Goal: Task Accomplishment & Management: Complete application form

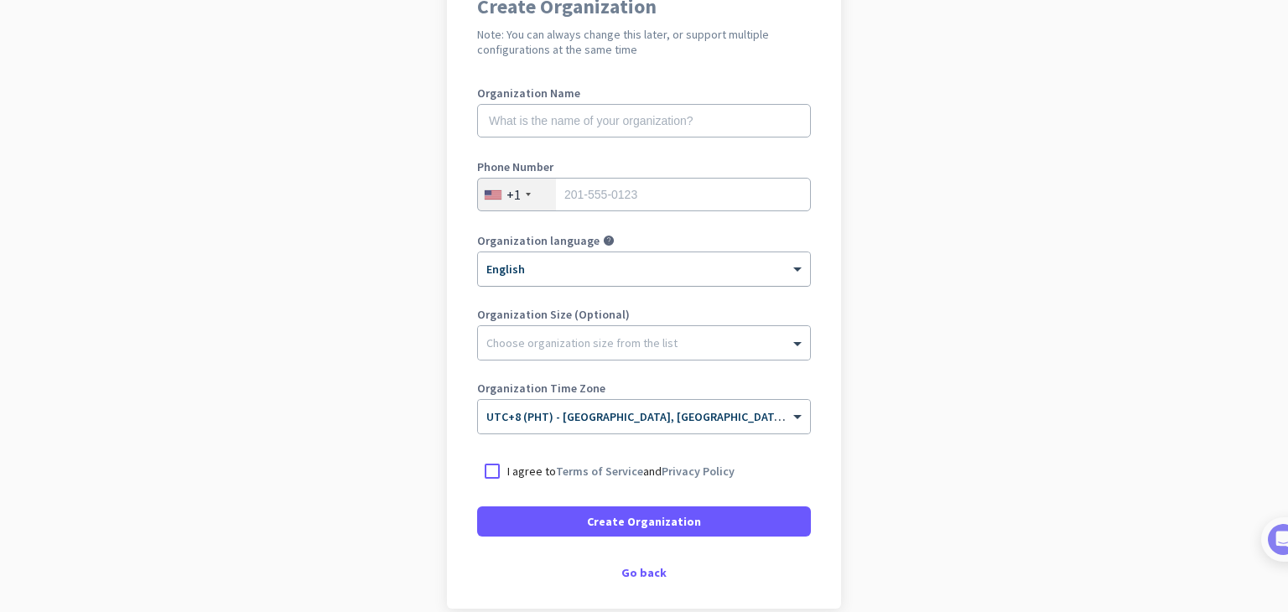
scroll to position [82, 0]
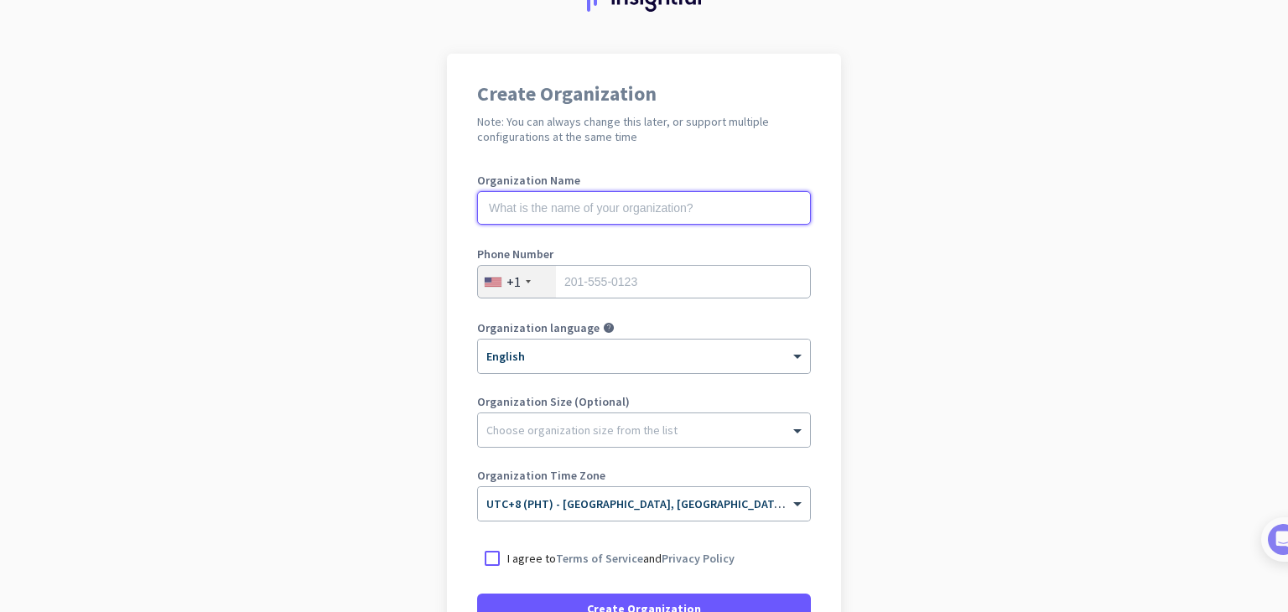
click at [676, 216] on input "text" at bounding box center [644, 208] width 334 height 34
click at [332, 172] on app-onboarding-organization "Create Organization Note: You can always change this later, or support multiple…" at bounding box center [644, 417] width 1288 height 726
click at [631, 216] on input "text" at bounding box center [644, 208] width 334 height 34
click at [742, 282] on input "tel" at bounding box center [644, 282] width 334 height 34
click at [591, 209] on input "text" at bounding box center [644, 208] width 334 height 34
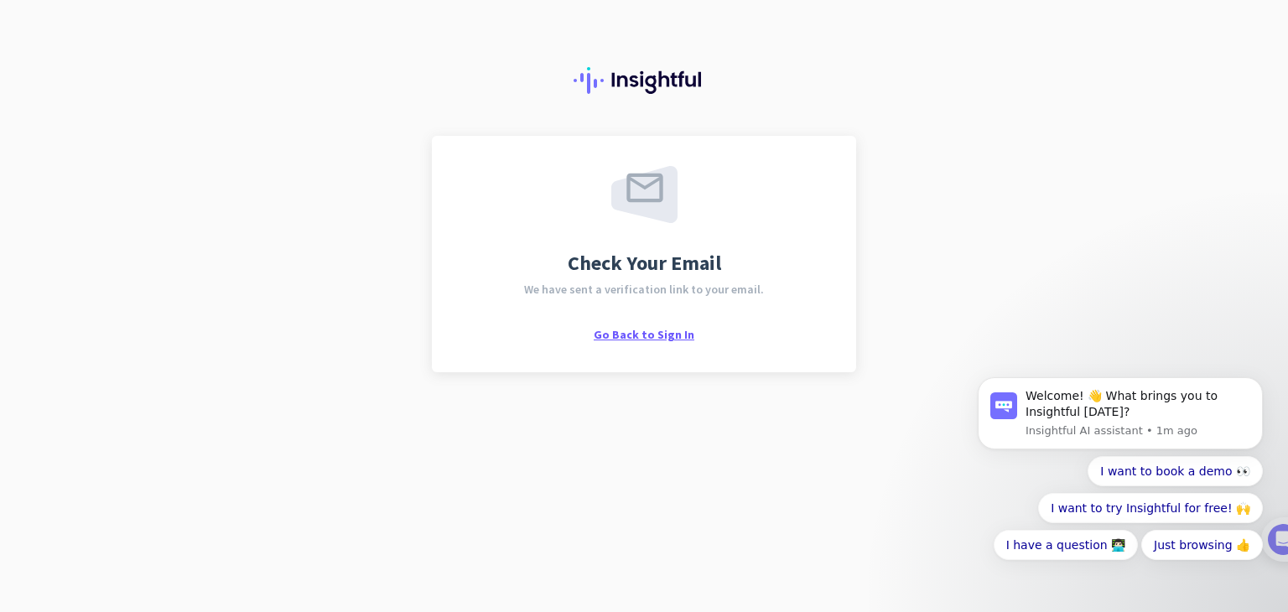
click at [660, 331] on span "Go Back to Sign In" at bounding box center [643, 334] width 101 height 15
